Goal: Use online tool/utility: Utilize a website feature to perform a specific function

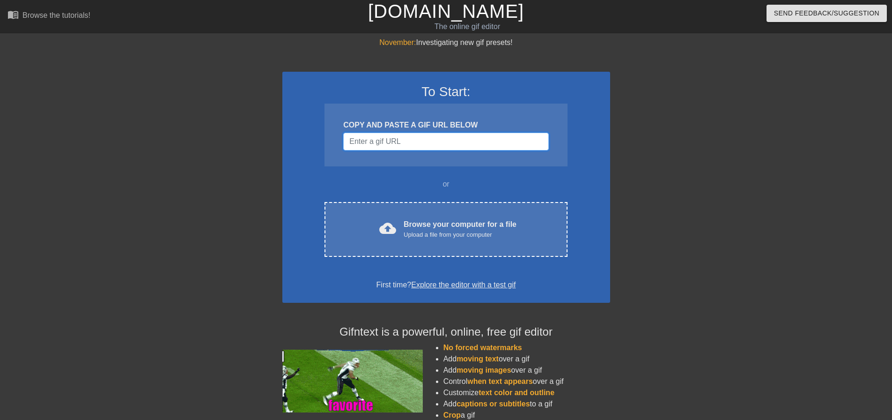
click at [385, 145] on input "Username" at bounding box center [445, 142] width 205 height 18
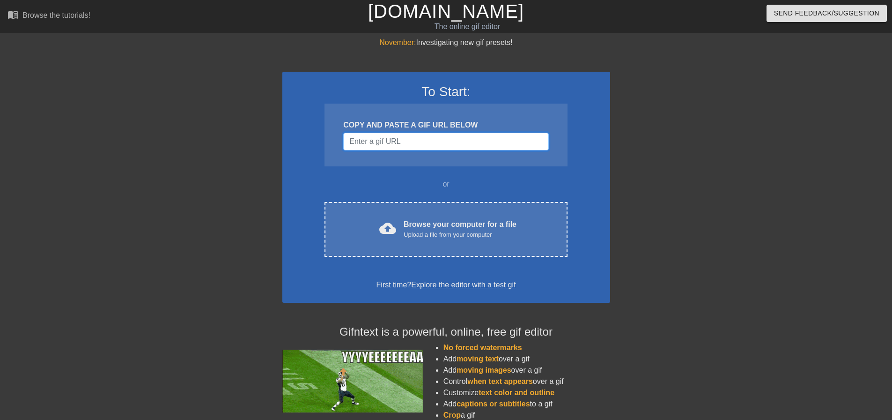
click at [421, 135] on input "Username" at bounding box center [445, 142] width 205 height 18
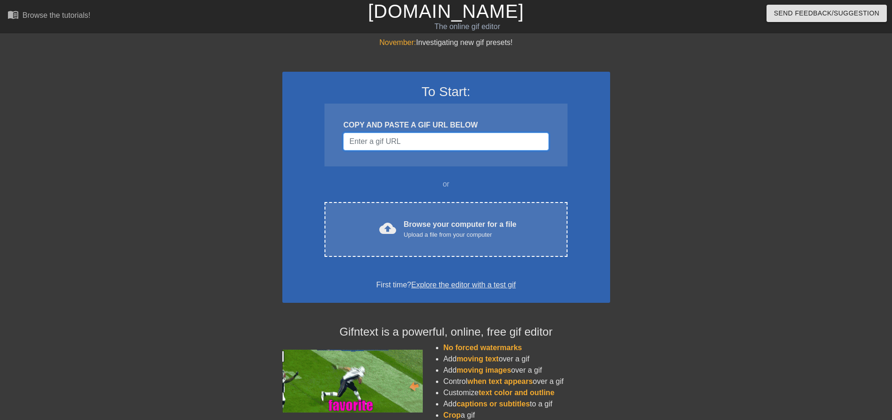
paste input "[URL][DOMAIN_NAME][DOMAIN_NAME]"
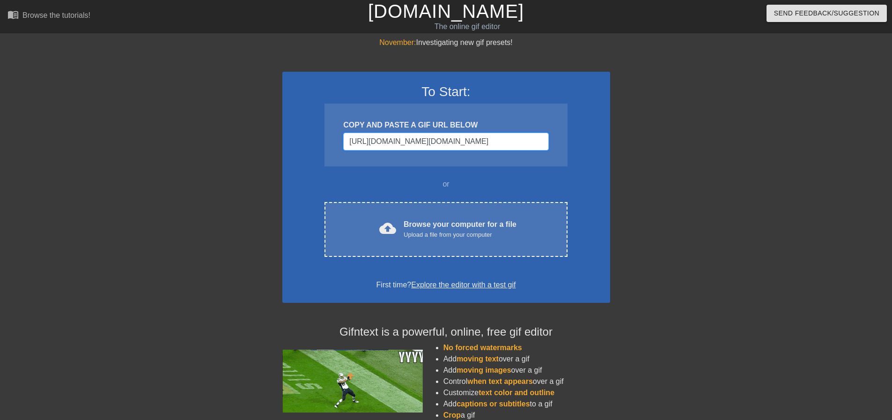
scroll to position [0, 765]
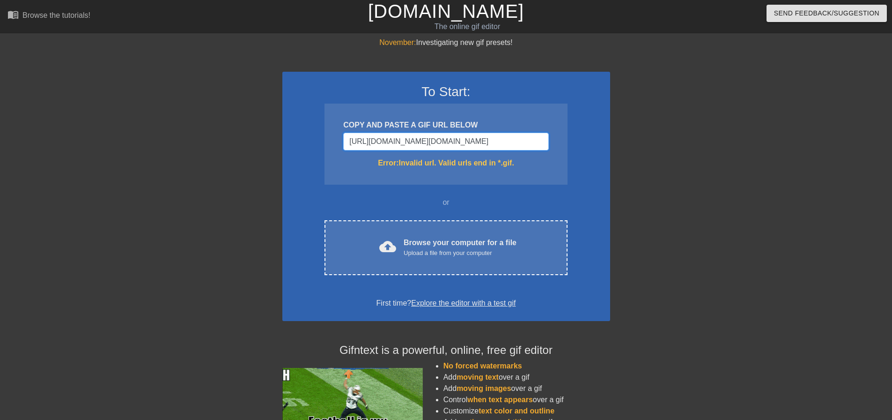
type input "[URL][DOMAIN_NAME][DOMAIN_NAME]"
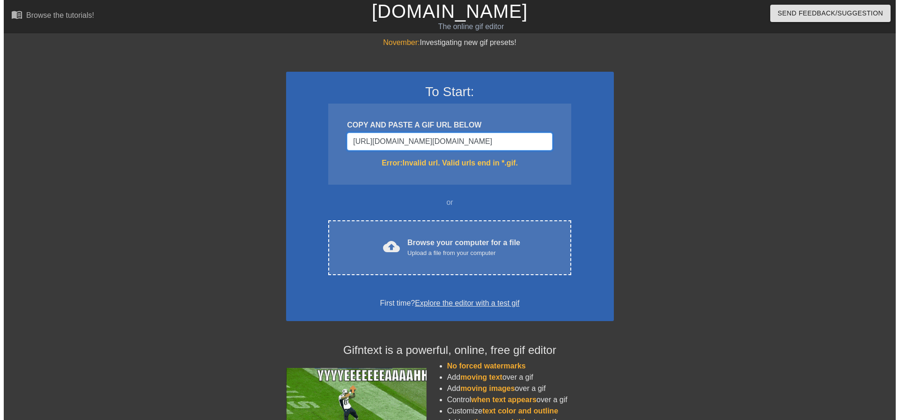
scroll to position [0, 0]
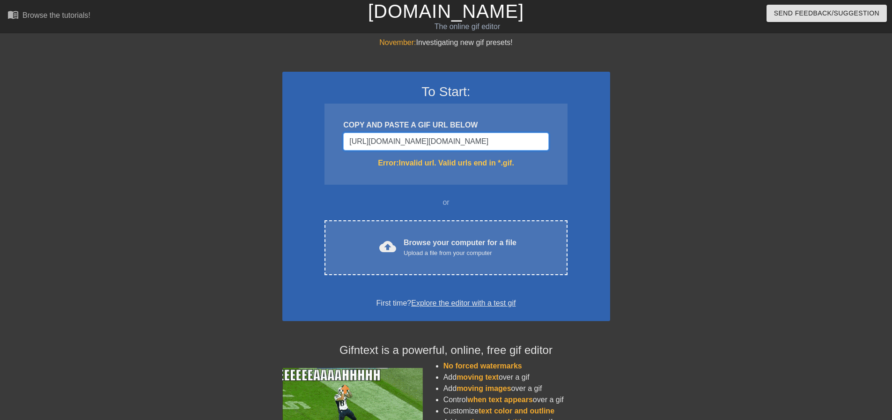
click at [440, 149] on input "[URL][DOMAIN_NAME][DOMAIN_NAME]" at bounding box center [445, 142] width 205 height 18
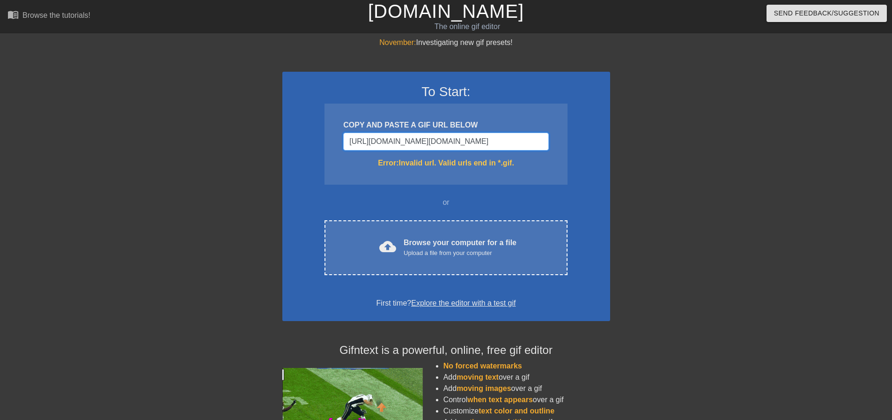
drag, startPoint x: 440, startPoint y: 149, endPoint x: 466, endPoint y: 132, distance: 31.4
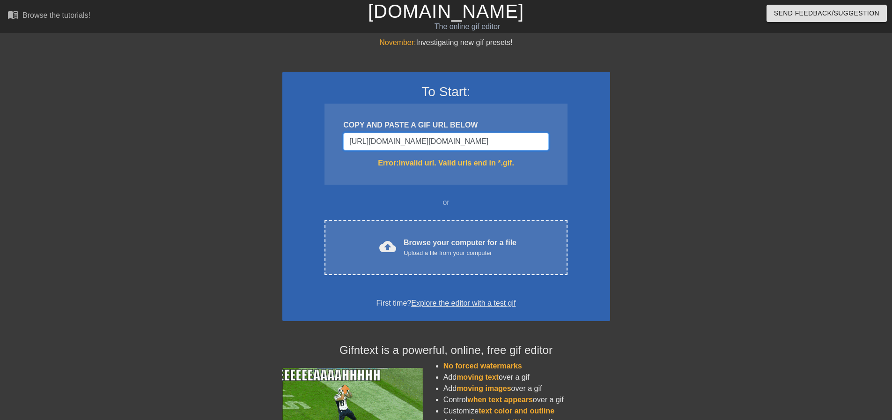
click at [439, 149] on input "[URL][DOMAIN_NAME][DOMAIN_NAME]" at bounding box center [445, 142] width 205 height 18
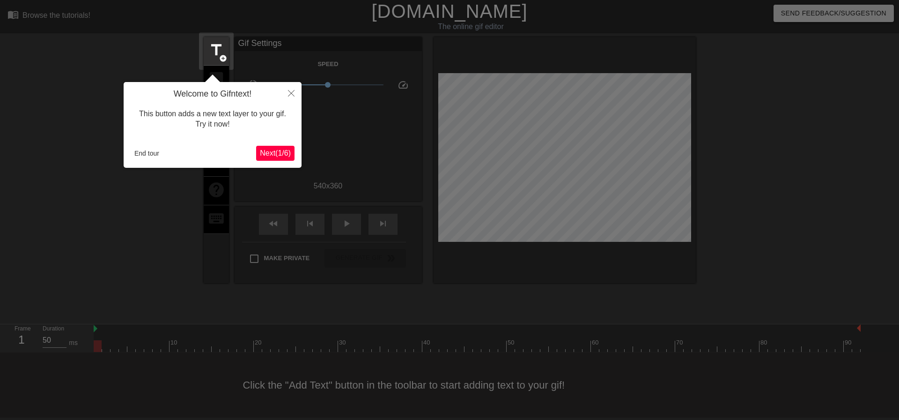
click at [272, 152] on span "Next ( 1 / 6 )" at bounding box center [275, 153] width 31 height 8
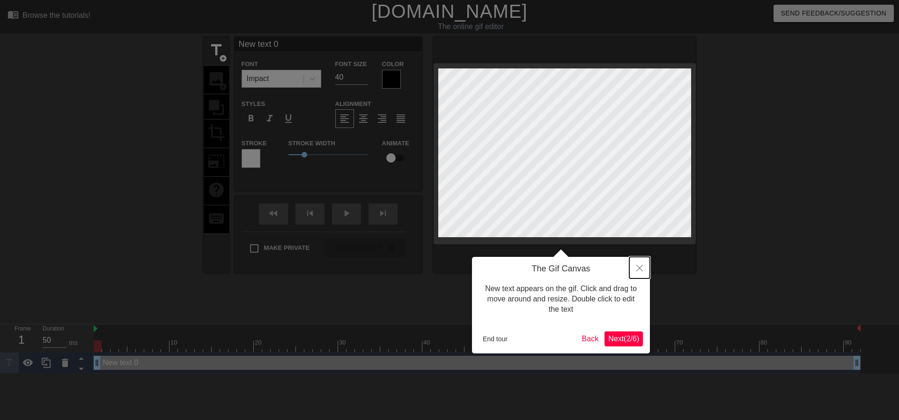
click at [642, 268] on icon "Close" at bounding box center [639, 268] width 7 height 7
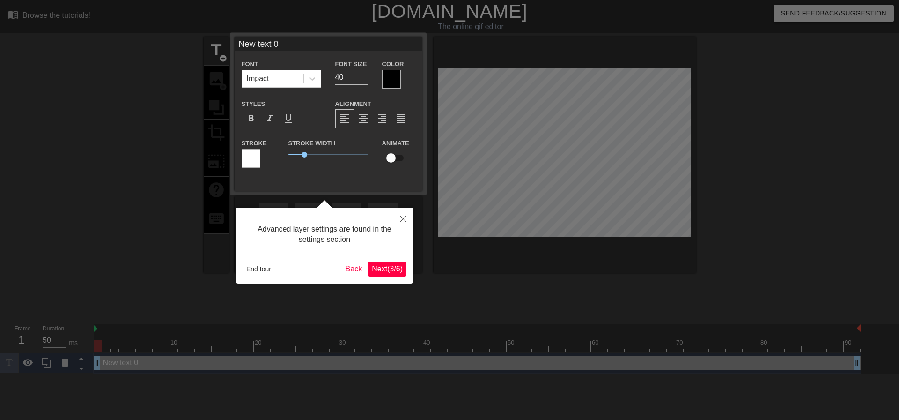
click at [377, 267] on span "Next ( 3 / 6 )" at bounding box center [387, 269] width 31 height 8
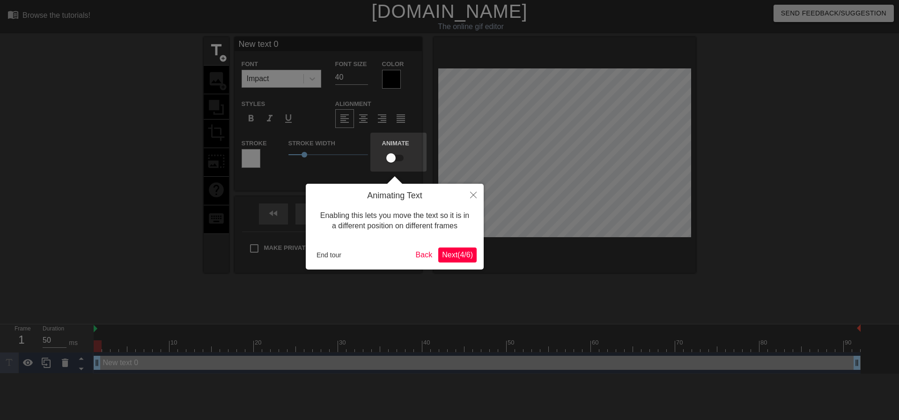
click at [471, 252] on span "Next ( 4 / 6 )" at bounding box center [457, 255] width 31 height 8
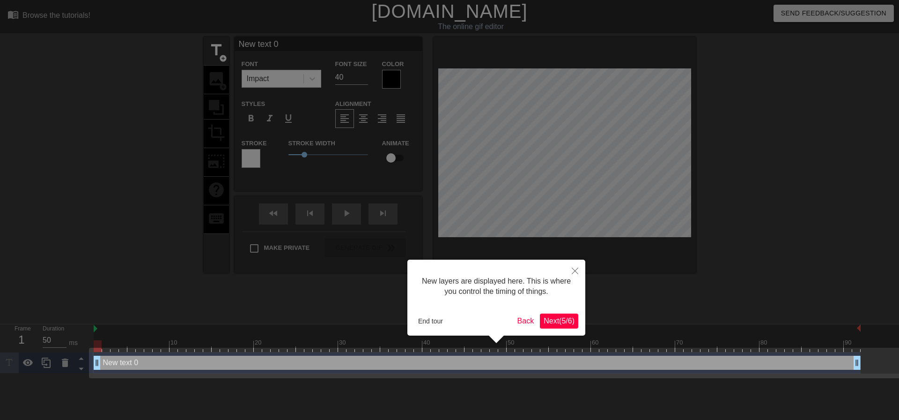
click at [569, 333] on div "New layers are displayed here. This is where you control the timing of things. …" at bounding box center [496, 297] width 178 height 76
click at [564, 320] on span "Next ( 5 / 6 )" at bounding box center [559, 321] width 31 height 8
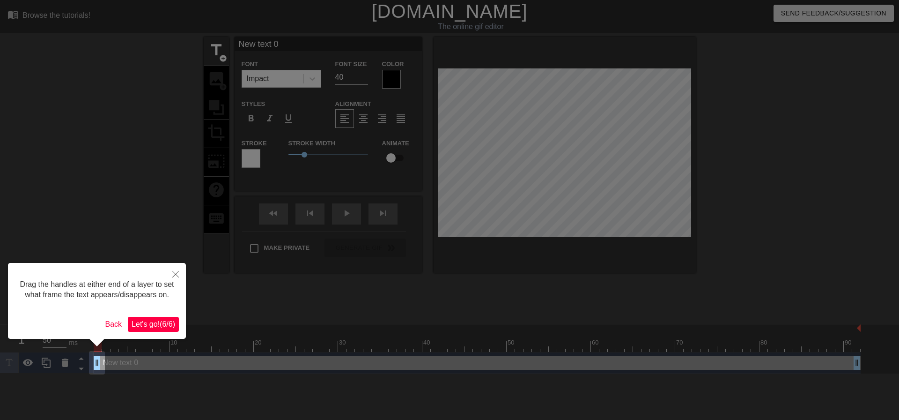
click at [146, 325] on span "Let's go! ( 6 / 6 )" at bounding box center [154, 324] width 44 height 8
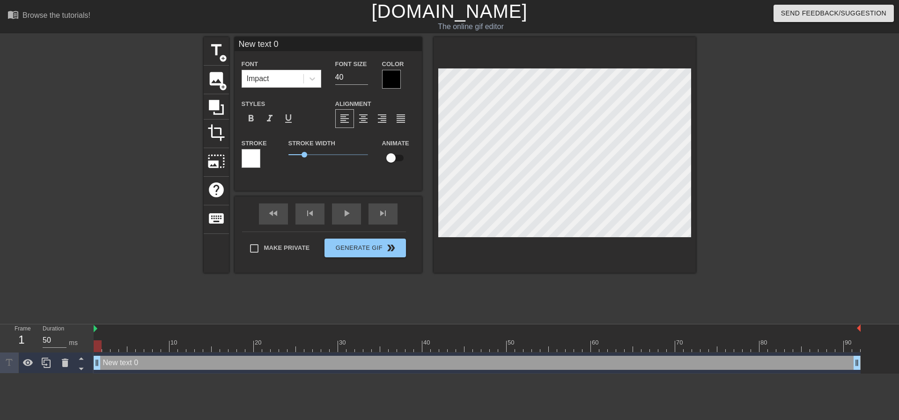
click at [104, 366] on div "New text 0 drag_handle drag_handle" at bounding box center [477, 362] width 767 height 14
click at [219, 81] on span "image" at bounding box center [216, 79] width 18 height 18
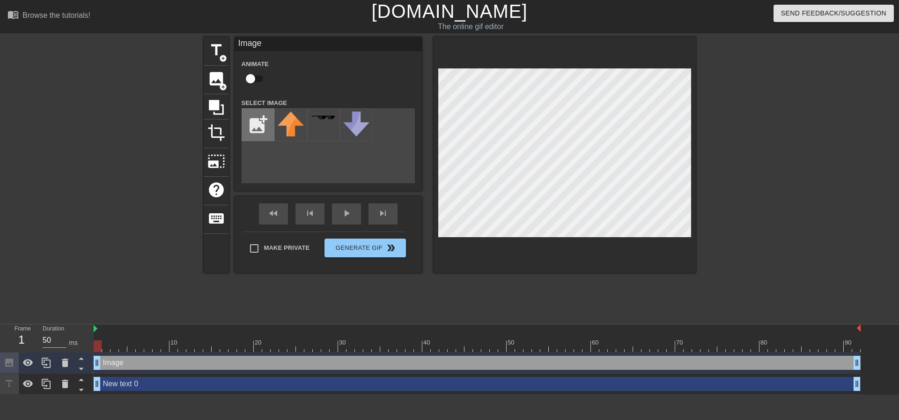
click at [260, 125] on input "file" at bounding box center [258, 125] width 32 height 32
click at [255, 81] on input "checkbox" at bounding box center [250, 79] width 53 height 18
click at [255, 81] on input "checkbox" at bounding box center [259, 79] width 53 height 18
click at [255, 81] on input "checkbox" at bounding box center [250, 79] width 53 height 18
checkbox input "true"
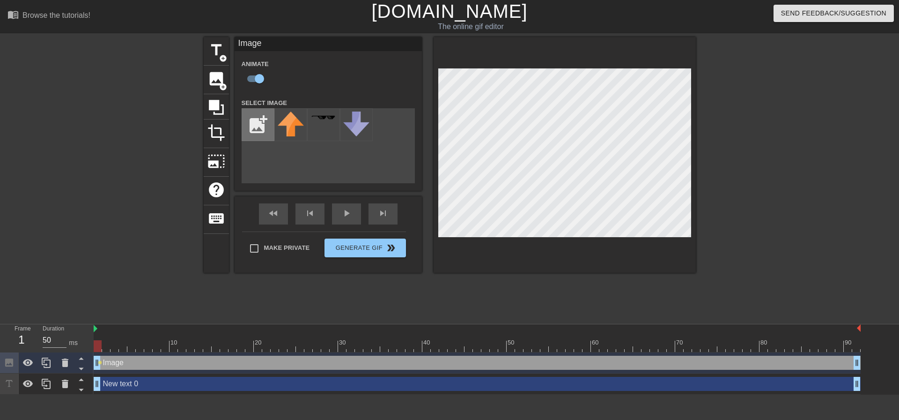
click at [266, 120] on input "file" at bounding box center [258, 125] width 32 height 32
type input "C:\fakepath\avatarimage (3).png"
click at [288, 127] on img at bounding box center [291, 126] width 26 height 30
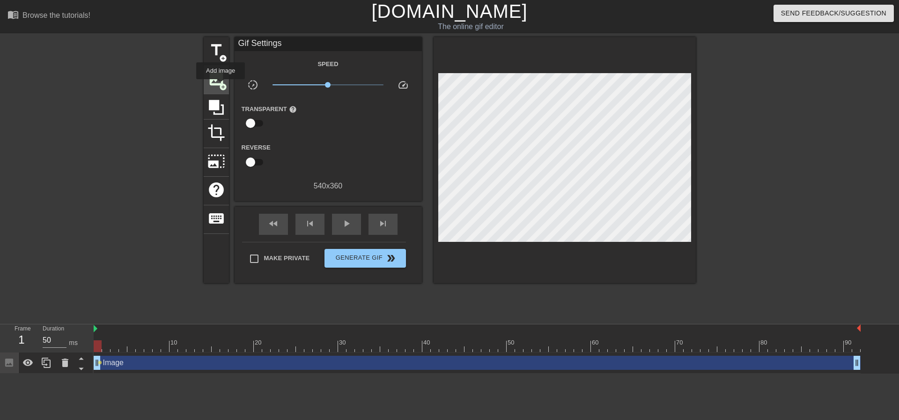
click at [221, 86] on span "add_circle" at bounding box center [223, 87] width 8 height 8
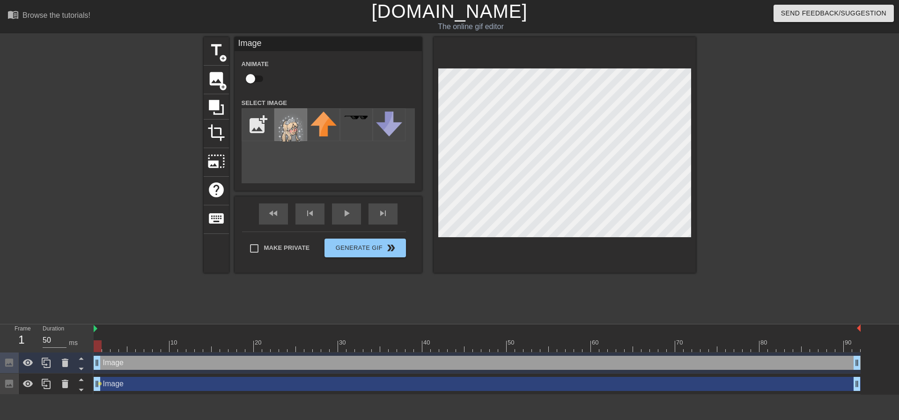
click at [288, 129] on img at bounding box center [291, 126] width 26 height 30
click at [251, 80] on input "checkbox" at bounding box center [250, 79] width 53 height 18
checkbox input "true"
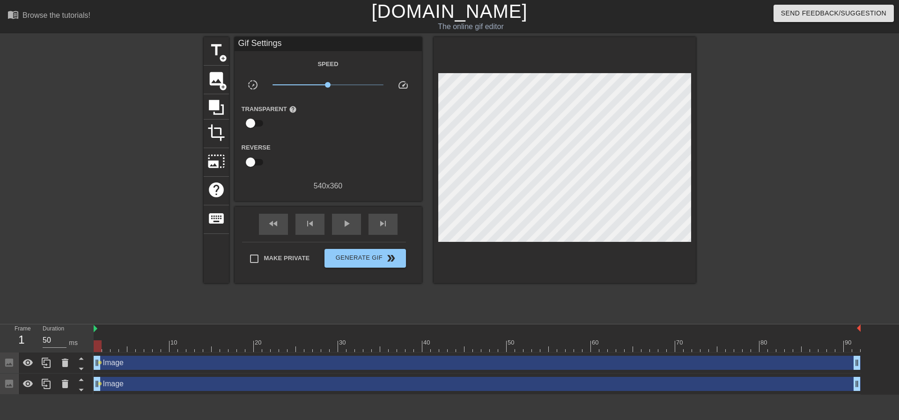
click at [710, 137] on div at bounding box center [777, 177] width 141 height 281
click at [118, 348] on div at bounding box center [477, 346] width 767 height 12
click at [108, 350] on div at bounding box center [477, 346] width 767 height 12
click at [117, 348] on div at bounding box center [477, 346] width 767 height 12
click at [129, 347] on div at bounding box center [477, 346] width 767 height 12
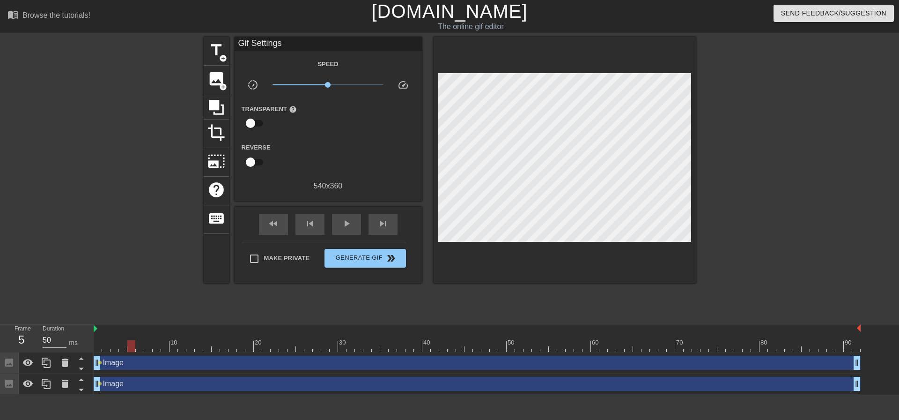
click at [124, 347] on div at bounding box center [477, 346] width 767 height 12
click at [133, 347] on div at bounding box center [477, 346] width 767 height 12
click at [122, 349] on div at bounding box center [477, 346] width 767 height 12
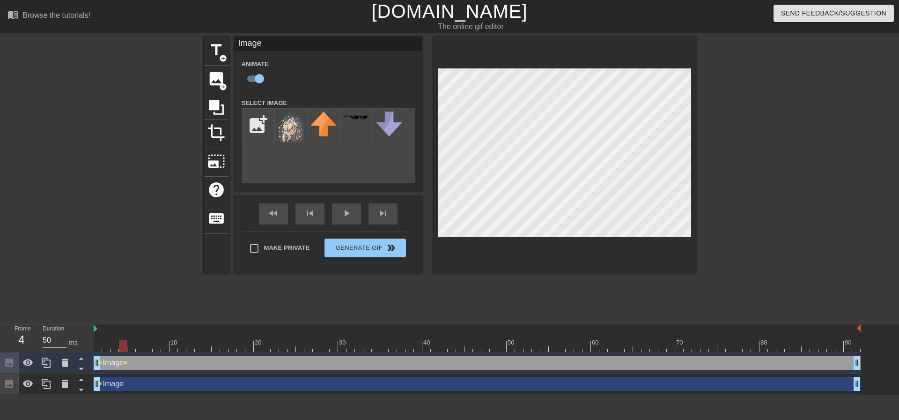
click at [133, 342] on div at bounding box center [477, 346] width 767 height 12
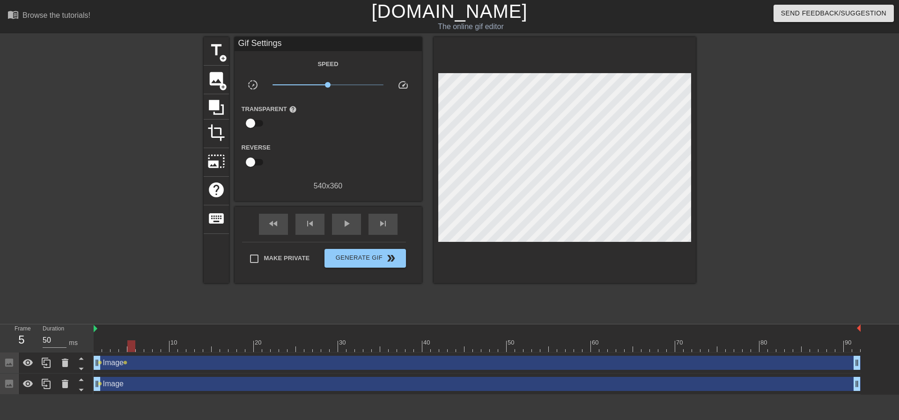
click at [126, 392] on div "Image drag_handle drag_handle lens" at bounding box center [477, 383] width 767 height 21
click at [126, 388] on div "Image drag_handle drag_handle" at bounding box center [477, 384] width 767 height 14
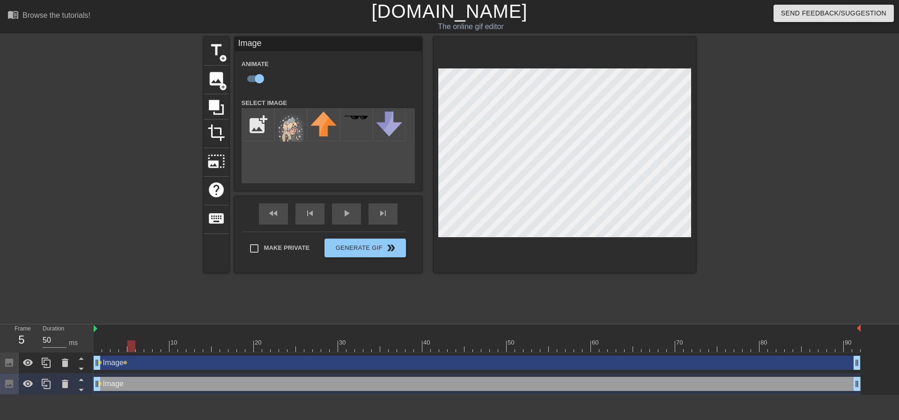
click at [133, 370] on div "Image drag_handle drag_handle lens lens" at bounding box center [477, 362] width 767 height 21
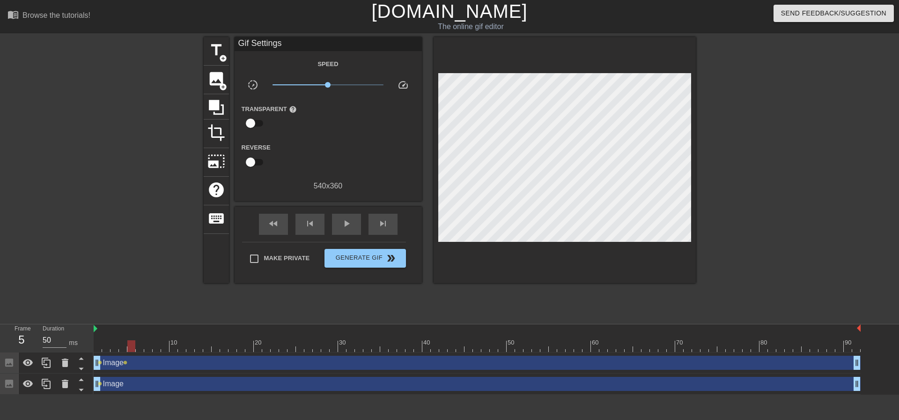
click at [141, 385] on div "Image drag_handle drag_handle" at bounding box center [477, 384] width 767 height 14
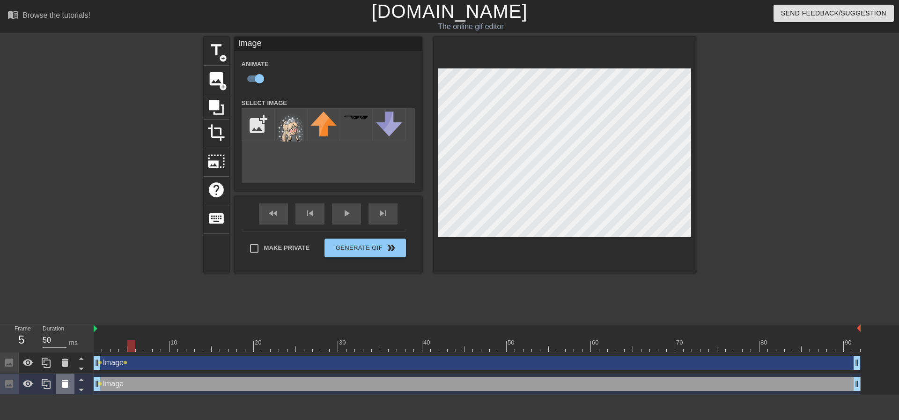
click at [63, 384] on icon at bounding box center [65, 383] width 7 height 8
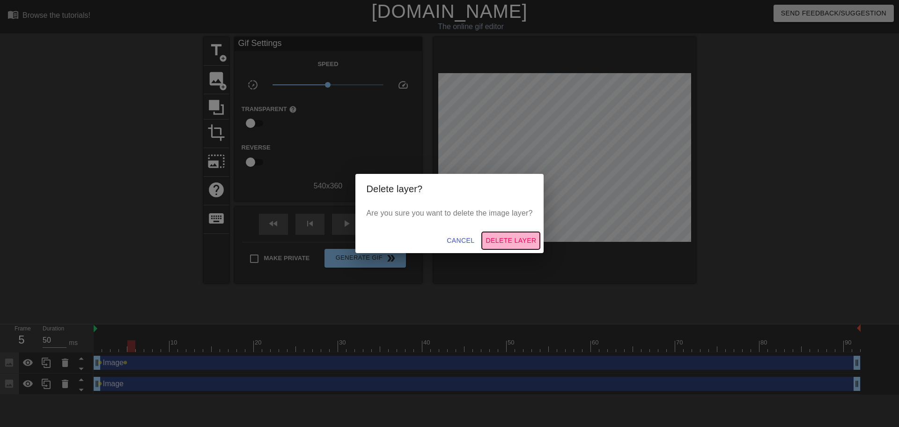
click at [493, 241] on span "Delete Layer" at bounding box center [511, 241] width 51 height 12
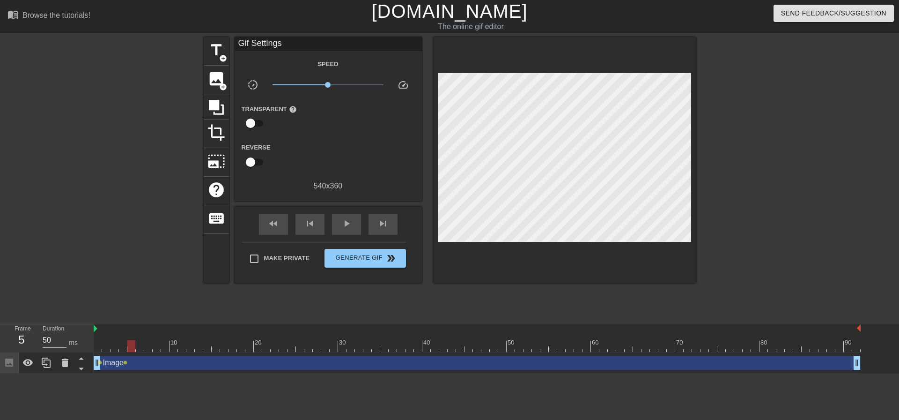
click at [132, 365] on div "Image drag_handle drag_handle" at bounding box center [477, 362] width 767 height 14
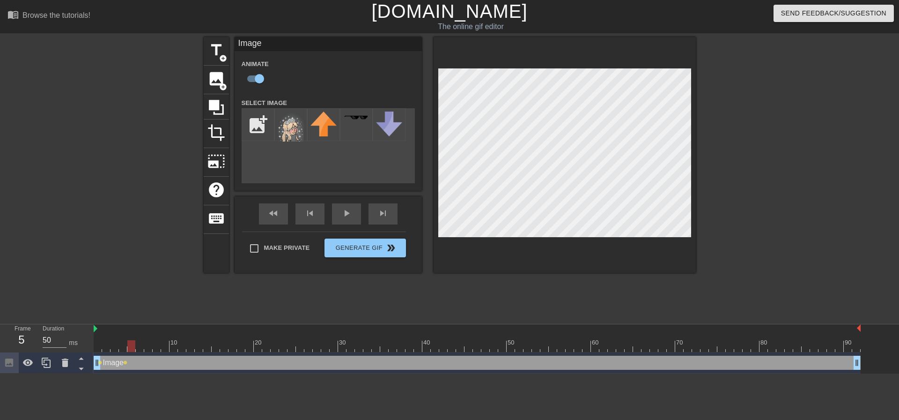
click at [140, 346] on div at bounding box center [477, 346] width 767 height 12
click at [148, 345] on div at bounding box center [477, 346] width 767 height 12
click at [157, 345] on div at bounding box center [477, 346] width 767 height 12
click at [163, 347] on div at bounding box center [477, 346] width 767 height 12
click at [171, 345] on div at bounding box center [477, 346] width 767 height 12
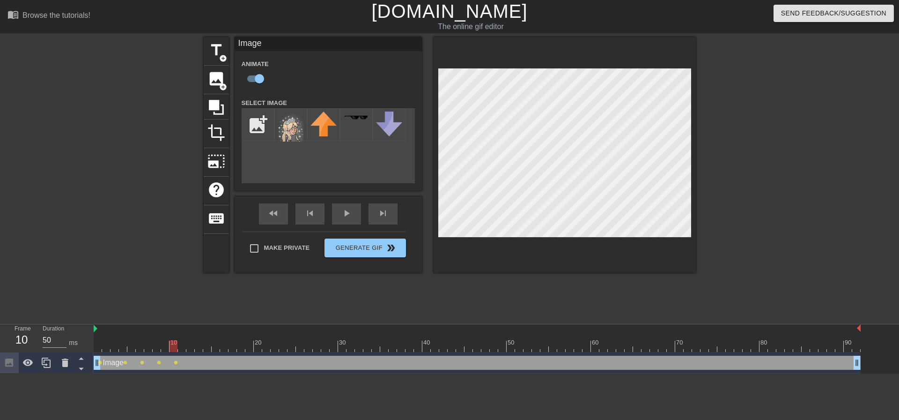
click at [186, 346] on div at bounding box center [477, 346] width 767 height 12
click at [189, 347] on div at bounding box center [477, 346] width 767 height 12
click at [199, 346] on div at bounding box center [477, 346] width 767 height 12
click at [209, 347] on div at bounding box center [477, 346] width 767 height 12
click at [214, 347] on div at bounding box center [477, 346] width 767 height 12
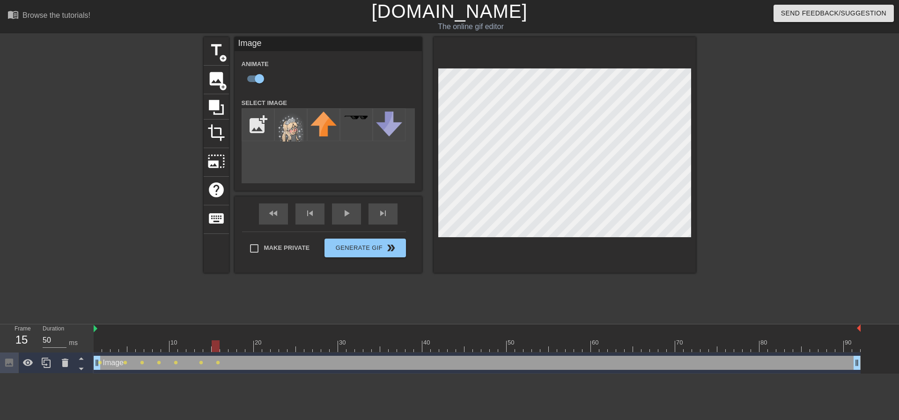
click at [226, 347] on div at bounding box center [477, 346] width 767 height 12
click at [232, 346] on div at bounding box center [477, 346] width 767 height 12
click at [237, 346] on div at bounding box center [477, 346] width 767 height 12
click at [249, 342] on div at bounding box center [477, 346] width 767 height 12
click at [259, 347] on div at bounding box center [477, 346] width 767 height 12
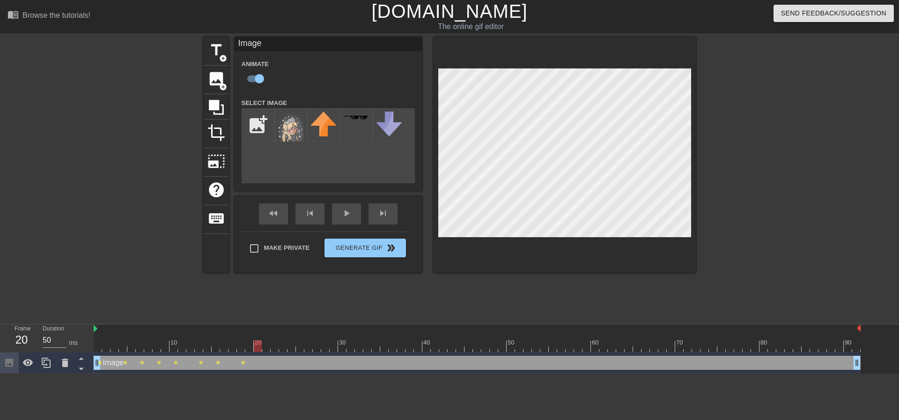
click at [268, 348] on div at bounding box center [477, 346] width 767 height 12
click at [276, 345] on div at bounding box center [477, 346] width 767 height 12
click at [281, 345] on div at bounding box center [477, 346] width 767 height 12
click at [291, 343] on div at bounding box center [477, 346] width 767 height 12
click at [301, 347] on div at bounding box center [477, 346] width 767 height 12
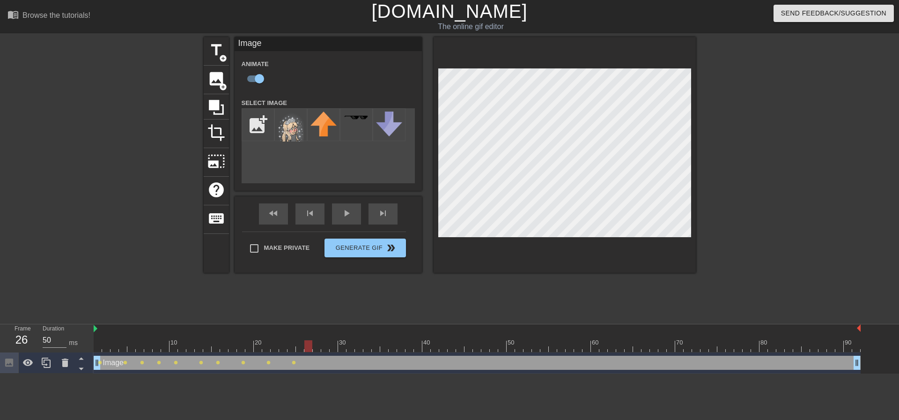
click at [306, 347] on div at bounding box center [477, 346] width 767 height 12
click at [315, 346] on div at bounding box center [477, 346] width 767 height 12
click at [326, 345] on div at bounding box center [477, 346] width 767 height 12
click at [334, 345] on div at bounding box center [477, 346] width 767 height 12
click at [341, 344] on div at bounding box center [477, 346] width 767 height 12
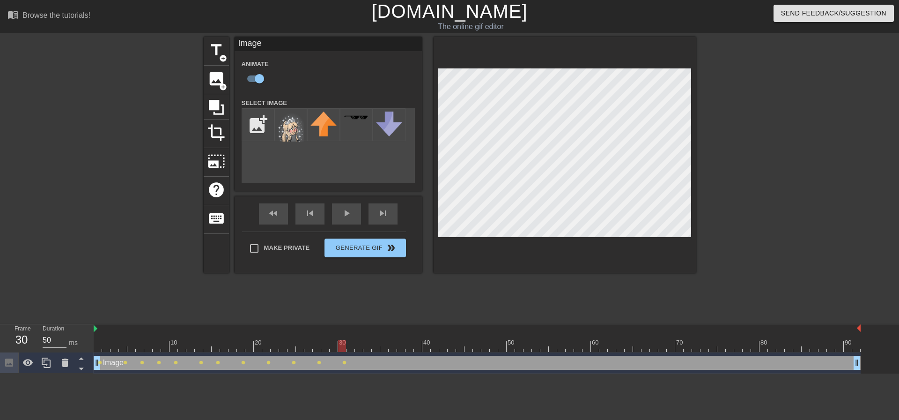
click at [349, 344] on div at bounding box center [477, 346] width 767 height 12
click at [355, 346] on div at bounding box center [477, 346] width 767 height 12
click at [365, 348] on div at bounding box center [477, 346] width 767 height 12
click at [370, 347] on div at bounding box center [367, 346] width 8 height 12
click at [378, 345] on div at bounding box center [477, 346] width 767 height 12
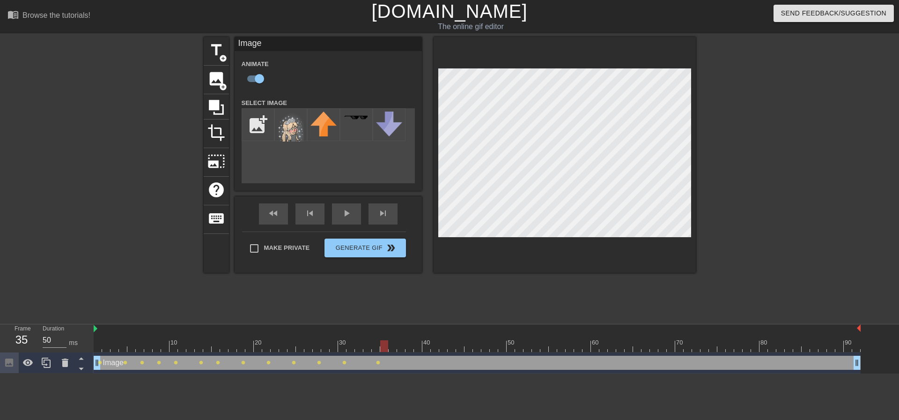
click at [387, 346] on div at bounding box center [477, 346] width 767 height 12
click at [393, 347] on div at bounding box center [477, 346] width 767 height 12
click at [401, 348] on div at bounding box center [477, 346] width 767 height 12
click at [410, 342] on div at bounding box center [477, 346] width 767 height 12
click at [415, 345] on div at bounding box center [477, 346] width 767 height 12
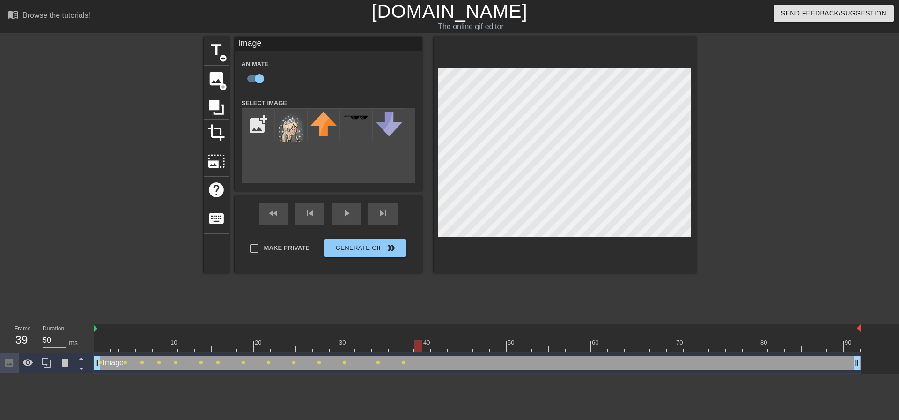
click at [428, 345] on div at bounding box center [477, 346] width 767 height 12
click at [436, 348] on div at bounding box center [477, 346] width 767 height 12
click at [444, 350] on div at bounding box center [477, 346] width 767 height 12
click at [450, 349] on div at bounding box center [477, 346] width 767 height 12
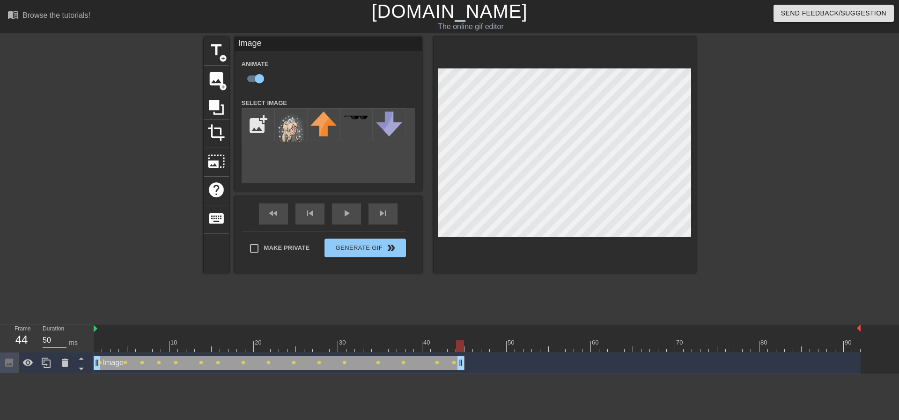
drag, startPoint x: 858, startPoint y: 363, endPoint x: 459, endPoint y: 362, distance: 399.5
click at [472, 345] on div at bounding box center [477, 346] width 767 height 12
click at [268, 126] on input "file" at bounding box center [258, 125] width 32 height 32
type input "C:\fakepath\avatarimage (5).png"
click at [291, 131] on img at bounding box center [291, 126] width 26 height 30
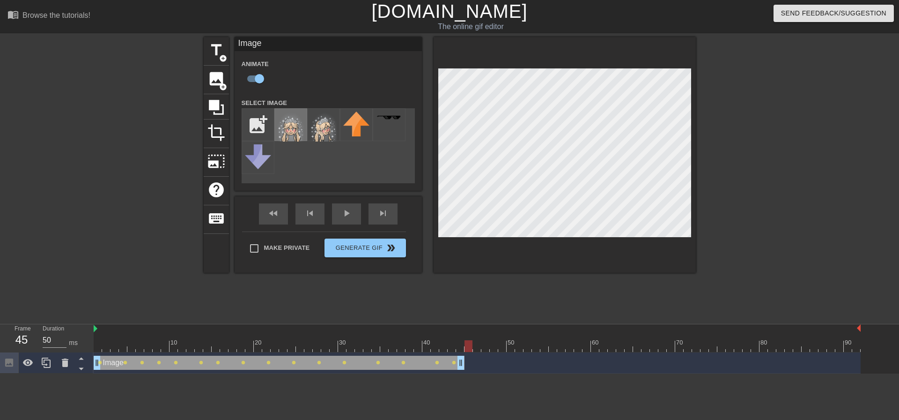
click at [296, 131] on img at bounding box center [291, 126] width 26 height 30
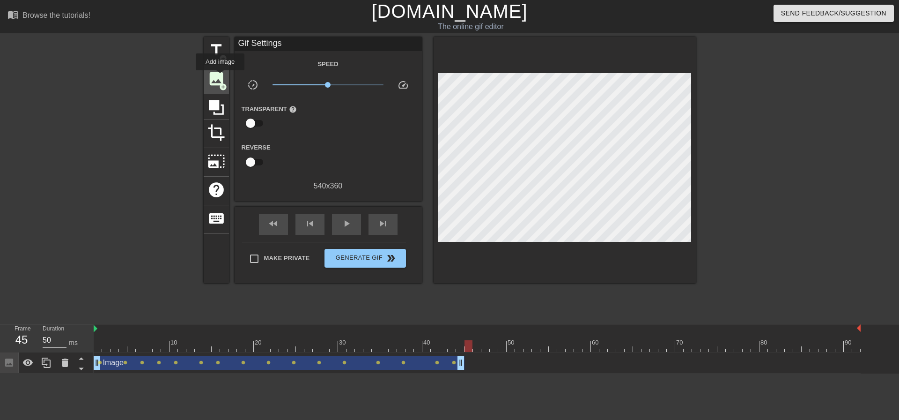
click at [220, 77] on span "image" at bounding box center [216, 79] width 18 height 18
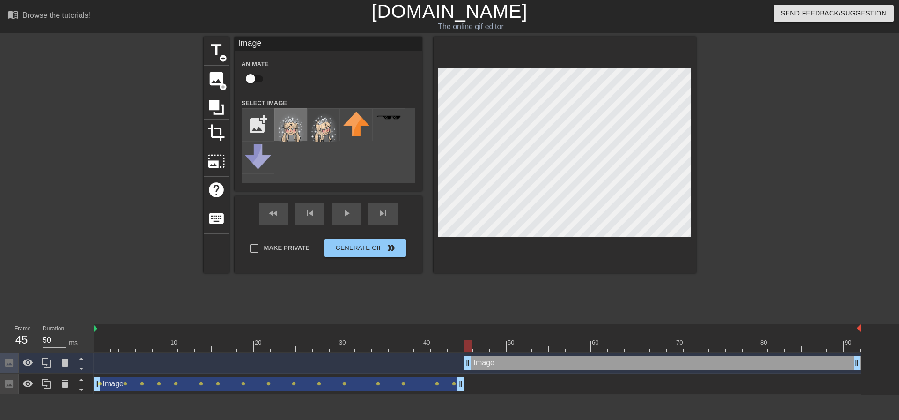
click at [293, 125] on img at bounding box center [291, 126] width 26 height 30
click at [251, 78] on input "checkbox" at bounding box center [250, 79] width 53 height 18
checkbox input "true"
click at [477, 346] on div at bounding box center [477, 346] width 767 height 12
click at [483, 346] on div at bounding box center [477, 346] width 767 height 12
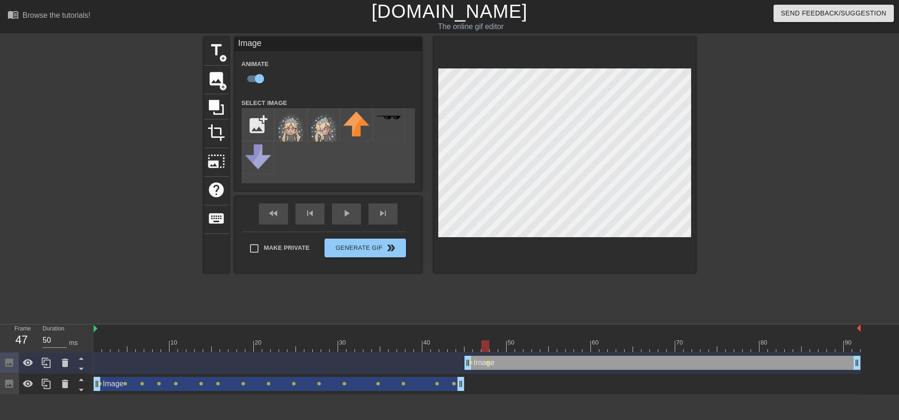
click at [494, 346] on div at bounding box center [477, 346] width 767 height 12
click at [502, 347] on div at bounding box center [477, 346] width 767 height 12
click at [511, 346] on div at bounding box center [477, 346] width 767 height 12
click at [525, 344] on div at bounding box center [477, 346] width 767 height 12
click at [539, 344] on div at bounding box center [477, 346] width 767 height 12
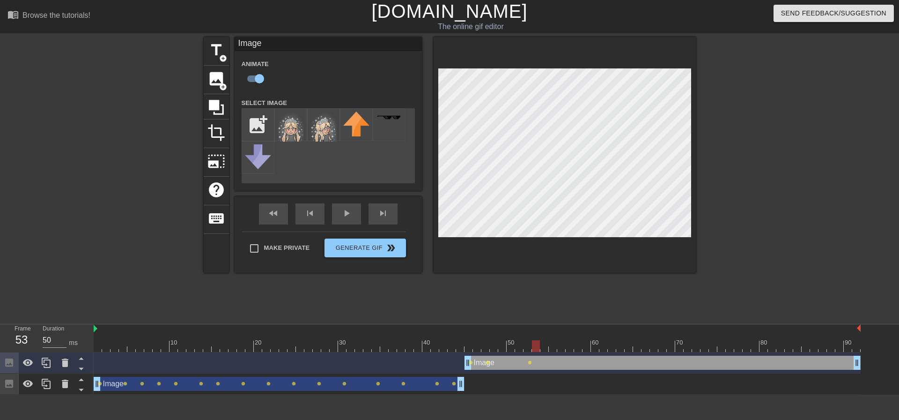
click at [547, 346] on div at bounding box center [477, 346] width 767 height 12
click at [560, 346] on div at bounding box center [477, 346] width 767 height 12
click at [573, 350] on div at bounding box center [477, 346] width 767 height 12
click at [580, 348] on div at bounding box center [477, 346] width 767 height 12
click at [586, 348] on div at bounding box center [477, 346] width 767 height 12
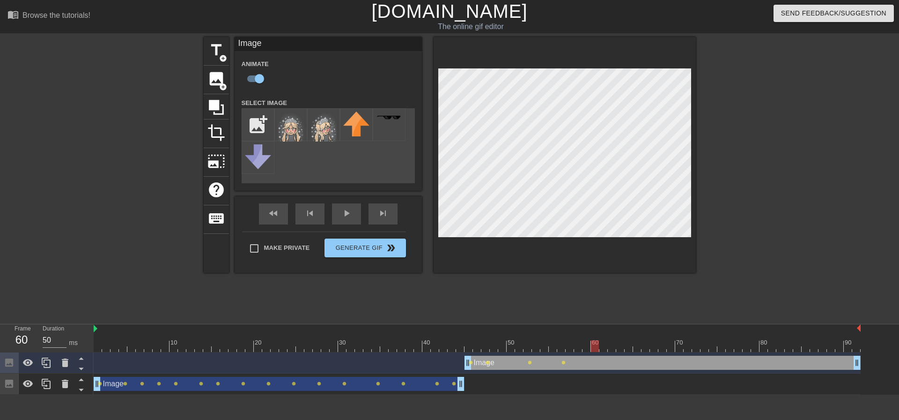
click at [595, 349] on div at bounding box center [477, 346] width 767 height 12
click at [603, 348] on div at bounding box center [477, 346] width 767 height 12
click at [614, 350] on div at bounding box center [477, 346] width 767 height 12
click at [624, 348] on div at bounding box center [477, 346] width 767 height 12
click at [635, 346] on div at bounding box center [477, 346] width 767 height 12
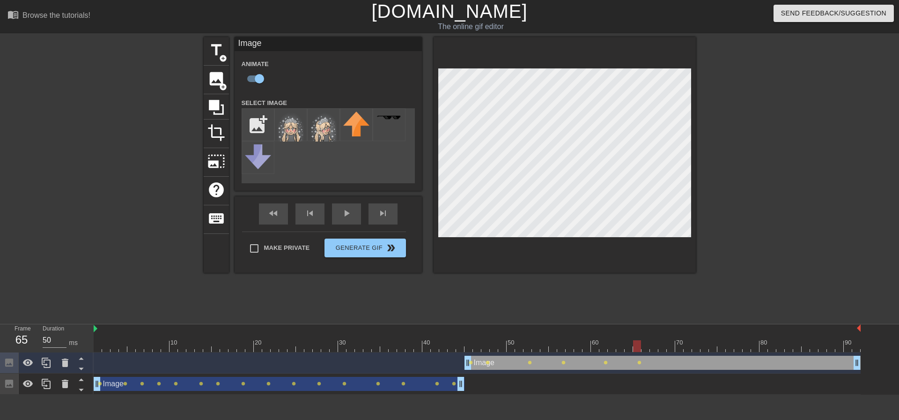
click at [647, 346] on div at bounding box center [477, 346] width 767 height 12
click at [651, 346] on div at bounding box center [477, 346] width 767 height 12
click at [662, 346] on div at bounding box center [477, 346] width 767 height 12
click at [674, 347] on div at bounding box center [477, 346] width 767 height 12
click at [681, 347] on div at bounding box center [477, 346] width 767 height 12
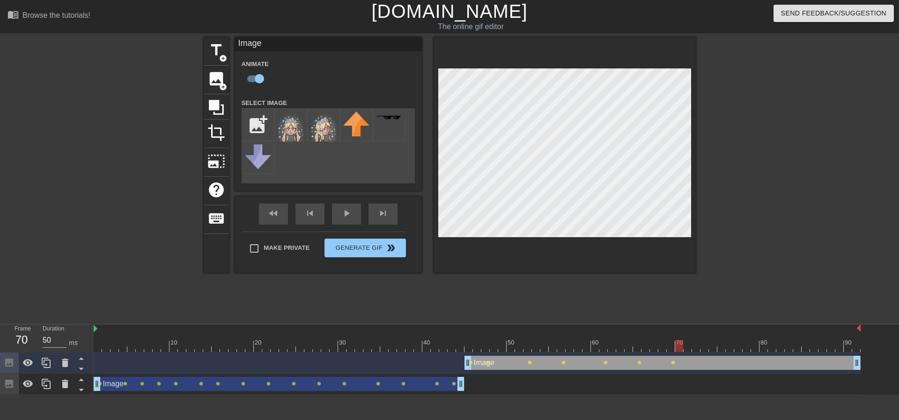
click at [686, 346] on div at bounding box center [477, 346] width 767 height 12
click at [695, 347] on div at bounding box center [477, 346] width 767 height 12
click at [705, 348] on div at bounding box center [477, 346] width 767 height 12
click at [711, 348] on div at bounding box center [477, 346] width 767 height 12
click at [723, 351] on div at bounding box center [477, 346] width 767 height 12
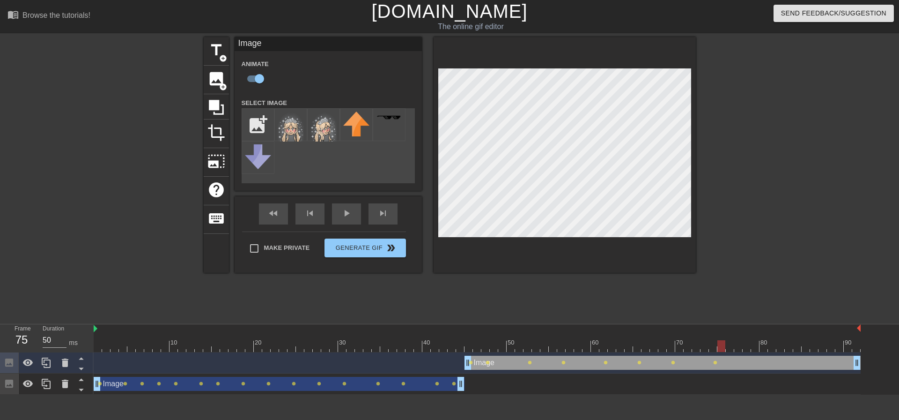
click at [731, 348] on div at bounding box center [477, 346] width 767 height 12
click at [740, 348] on div at bounding box center [477, 346] width 767 height 12
click at [748, 346] on div at bounding box center [477, 346] width 767 height 12
click at [759, 346] on div at bounding box center [477, 346] width 767 height 12
click at [774, 347] on div at bounding box center [477, 346] width 767 height 12
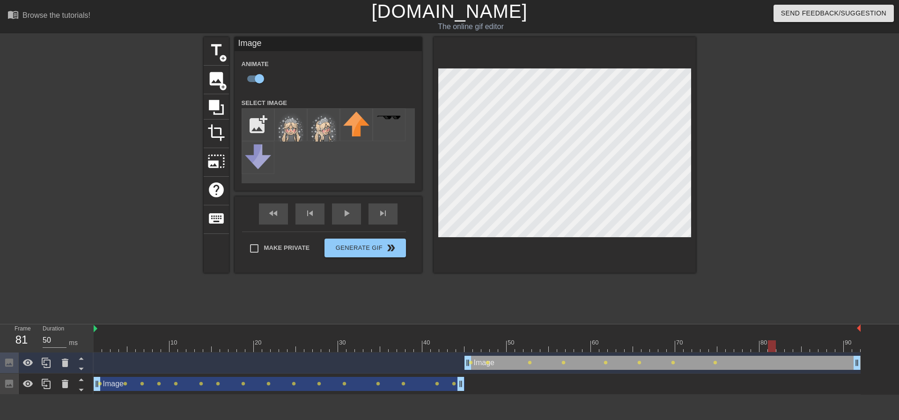
click at [783, 346] on div at bounding box center [477, 346] width 767 height 12
click at [796, 345] on div at bounding box center [477, 346] width 767 height 12
click at [807, 347] on div at bounding box center [477, 346] width 767 height 12
click at [814, 346] on div at bounding box center [477, 346] width 767 height 12
click at [825, 345] on div at bounding box center [477, 346] width 767 height 12
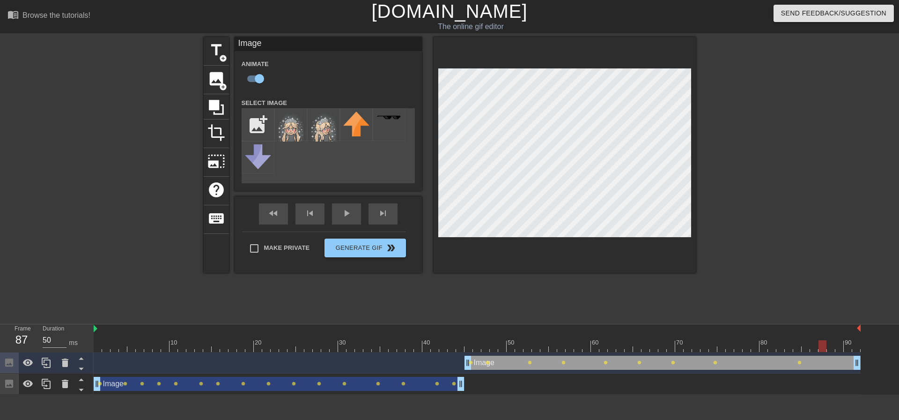
click at [833, 344] on div at bounding box center [477, 346] width 767 height 12
click at [838, 343] on div at bounding box center [477, 346] width 767 height 12
click at [849, 341] on div at bounding box center [477, 346] width 767 height 12
click at [857, 342] on div at bounding box center [477, 346] width 767 height 12
click at [363, 251] on button "Generate Gif double_arrow" at bounding box center [365, 247] width 81 height 19
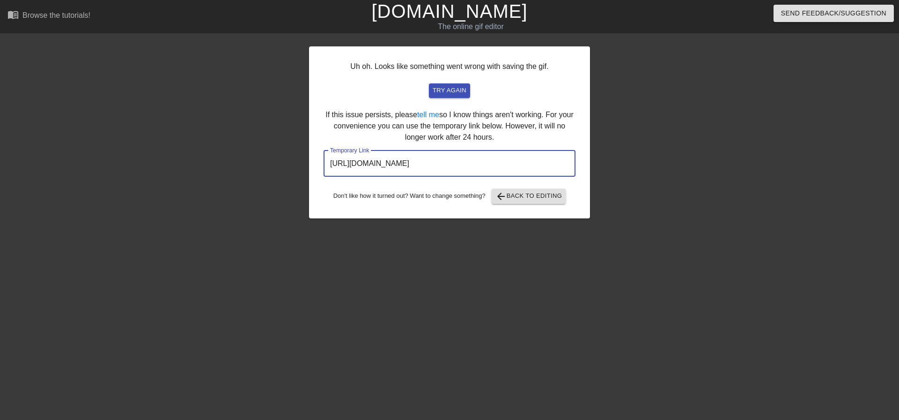
click at [442, 166] on input "[URL][DOMAIN_NAME]" at bounding box center [450, 163] width 252 height 26
click at [442, 165] on input "[URL][DOMAIN_NAME]" at bounding box center [450, 163] width 252 height 26
